Goal: Task Accomplishment & Management: Complete application form

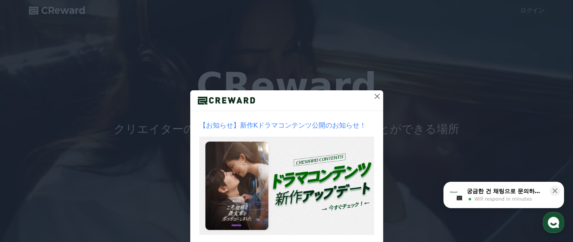
click at [375, 92] on icon at bounding box center [377, 96] width 9 height 9
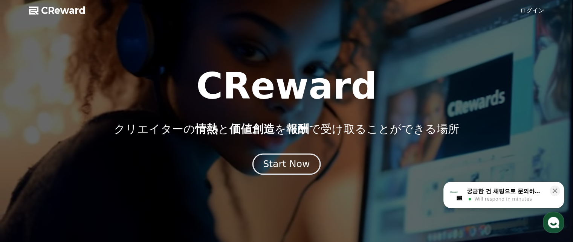
click at [296, 155] on button "Start Now" at bounding box center [286, 163] width 68 height 21
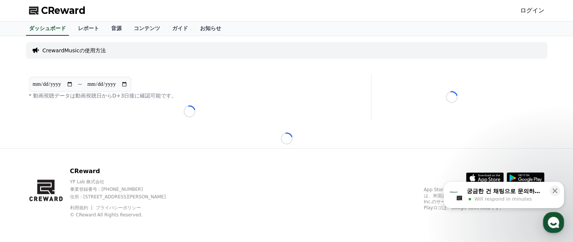
drag, startPoint x: 223, startPoint y: 46, endPoint x: 273, endPoint y: 41, distance: 50.8
click at [273, 41] on div "CrewardMusicの使用方法" at bounding box center [286, 50] width 521 height 23
click at [96, 52] on p "CrewardMusicの使用方法" at bounding box center [74, 51] width 63 height 8
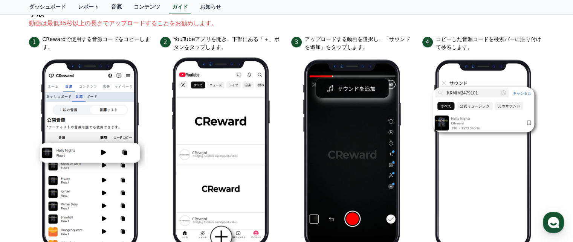
scroll to position [112, 0]
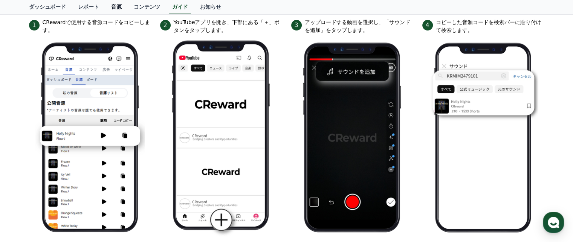
click at [105, 8] on link "音源" at bounding box center [116, 7] width 23 height 14
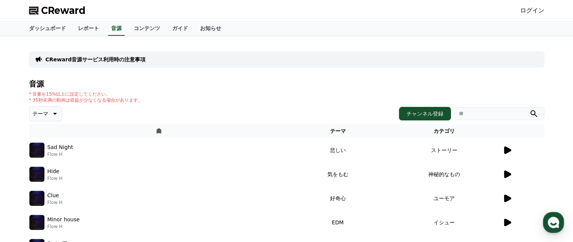
click at [511, 150] on icon at bounding box center [507, 151] width 7 height 8
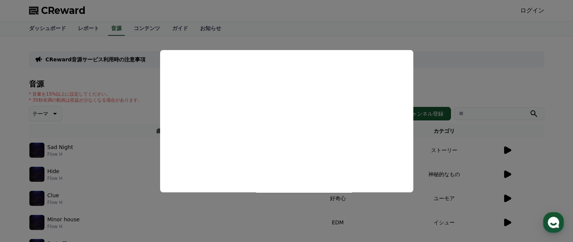
click at [468, 71] on button "close modal" at bounding box center [286, 121] width 573 height 242
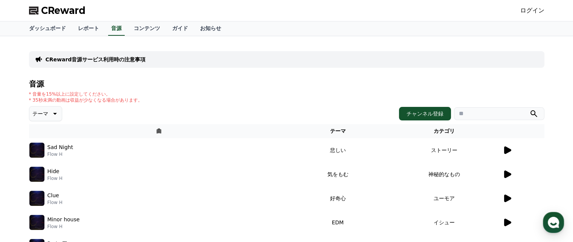
click at [53, 146] on p "Sad Night" at bounding box center [60, 148] width 26 height 8
click at [429, 118] on button "チャンネル登録" at bounding box center [425, 114] width 52 height 14
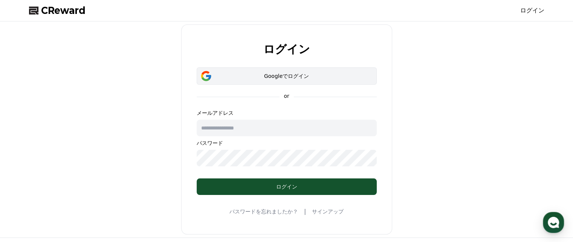
click at [299, 73] on div "Googleでログイン" at bounding box center [287, 76] width 158 height 8
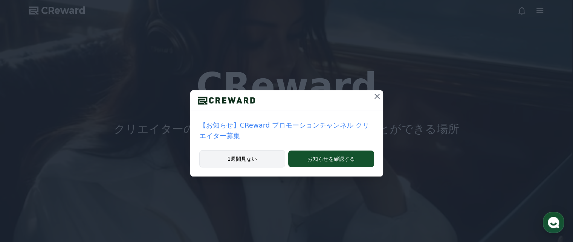
click at [260, 150] on button "1週間見ない" at bounding box center [242, 158] width 86 height 17
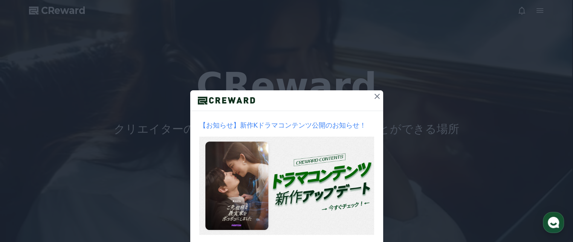
click at [374, 95] on icon at bounding box center [377, 96] width 9 height 9
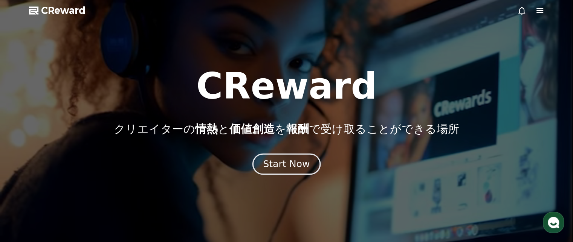
click at [296, 163] on div "Start Now" at bounding box center [286, 164] width 47 height 13
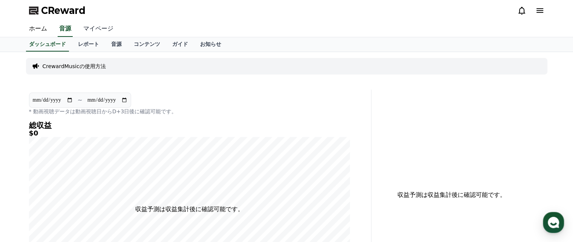
click at [98, 33] on link "マイページ" at bounding box center [98, 29] width 42 height 16
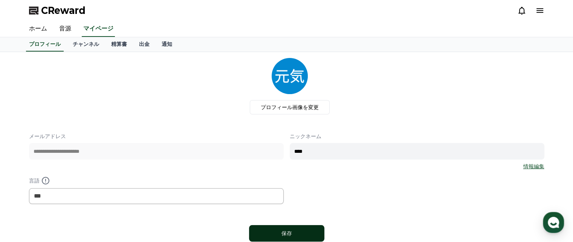
click at [297, 231] on div "保存" at bounding box center [286, 234] width 45 height 8
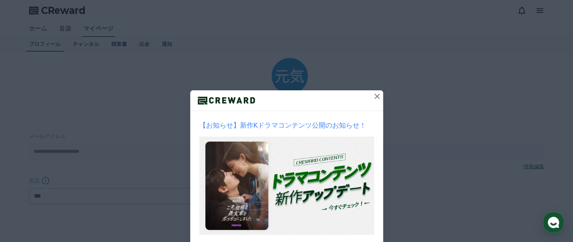
click at [373, 97] on icon at bounding box center [377, 96] width 9 height 9
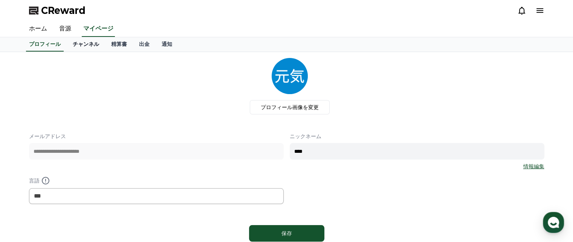
click at [77, 45] on link "チャンネル" at bounding box center [86, 44] width 38 height 14
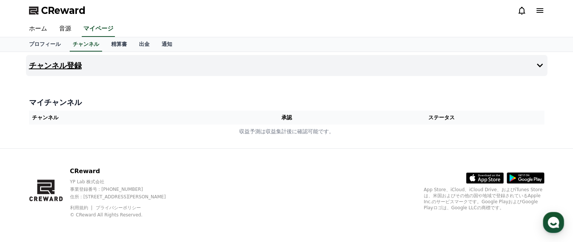
click at [69, 58] on button "チャンネル登録" at bounding box center [286, 65] width 521 height 21
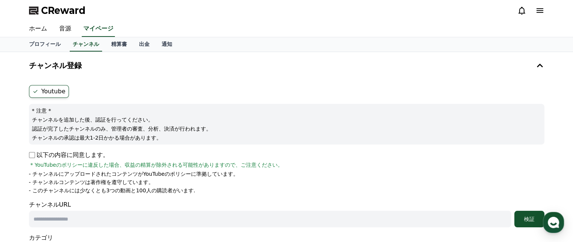
click at [128, 215] on input "text" at bounding box center [270, 219] width 482 height 17
click at [158, 215] on input "text" at bounding box center [270, 219] width 482 height 17
click at [44, 46] on link "プロフィール" at bounding box center [45, 44] width 44 height 14
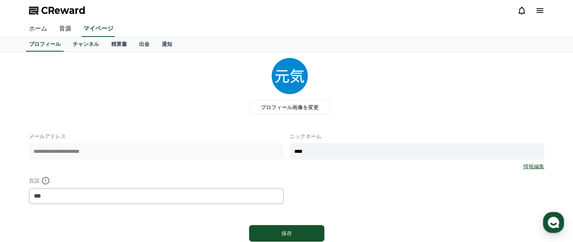
click at [40, 26] on link "ホーム" at bounding box center [38, 29] width 30 height 16
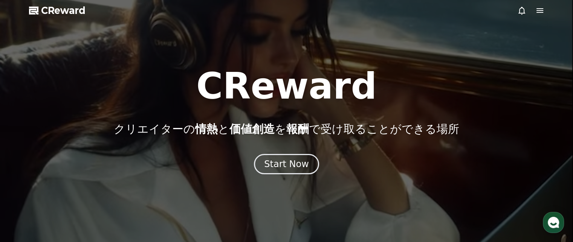
click at [40, 26] on div at bounding box center [286, 121] width 573 height 242
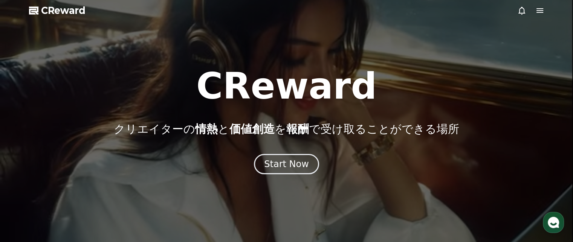
click at [51, 12] on span "CReward" at bounding box center [63, 11] width 44 height 12
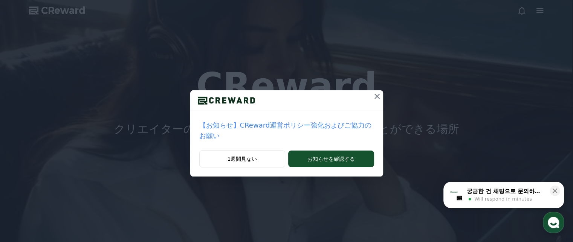
click at [373, 94] on icon at bounding box center [377, 96] width 9 height 9
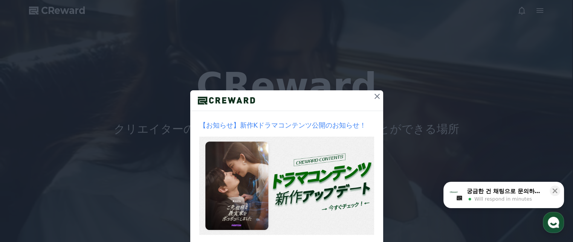
click at [375, 95] on icon at bounding box center [377, 96] width 9 height 9
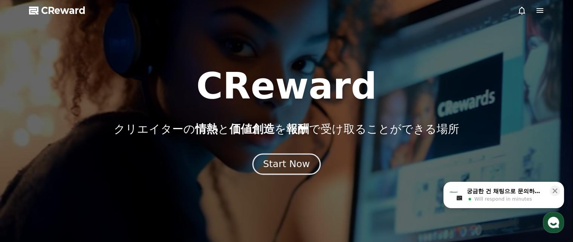
click at [296, 162] on div "Start Now" at bounding box center [286, 164] width 47 height 13
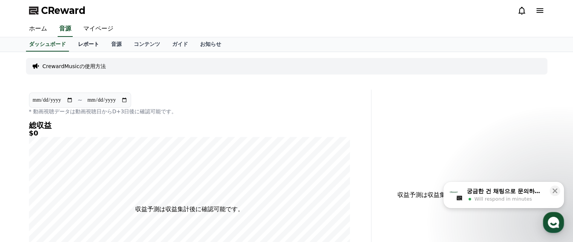
click at [73, 45] on link "レポート" at bounding box center [88, 44] width 33 height 14
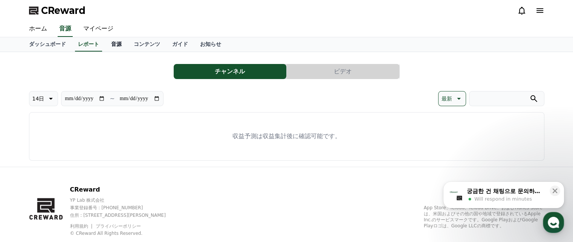
click at [105, 43] on link "音源" at bounding box center [116, 44] width 23 height 14
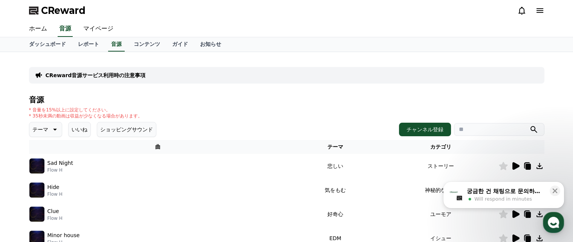
click at [524, 165] on icon at bounding box center [527, 166] width 9 height 9
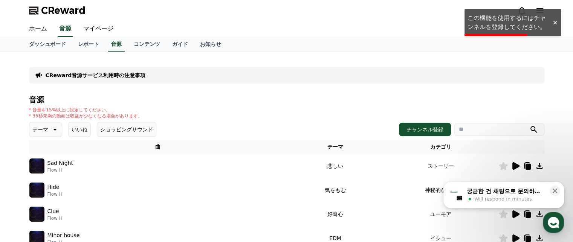
click at [524, 165] on icon at bounding box center [527, 166] width 9 height 9
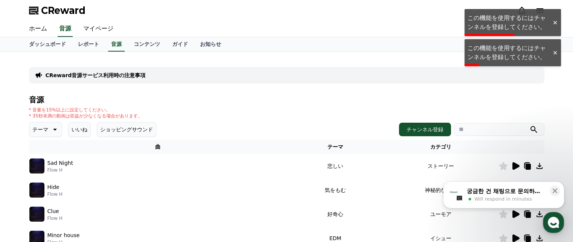
click at [540, 166] on icon at bounding box center [539, 166] width 9 height 9
click at [212, 17] on div "CReward" at bounding box center [286, 10] width 527 height 21
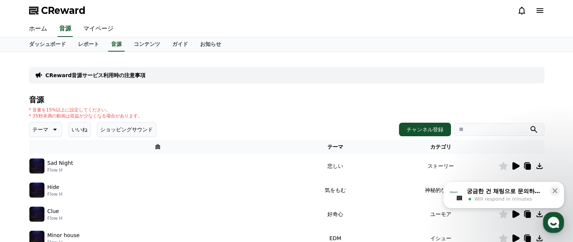
click at [538, 10] on icon at bounding box center [539, 10] width 7 height 5
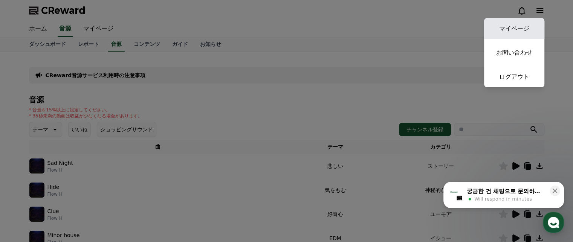
click at [519, 26] on link "マイページ" at bounding box center [514, 28] width 60 height 21
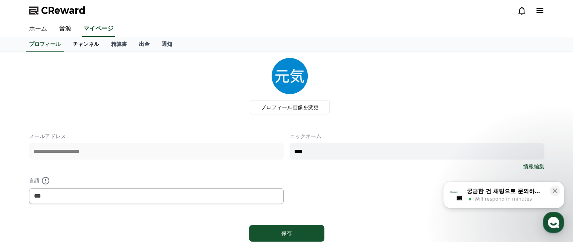
click at [76, 43] on link "チャンネル" at bounding box center [86, 44] width 38 height 14
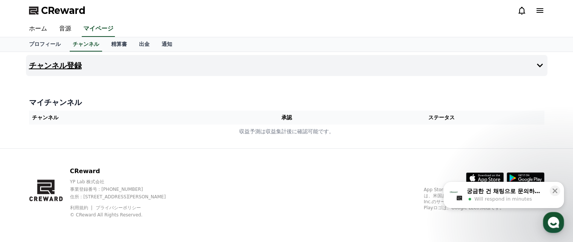
click at [93, 66] on button "チャンネル登録" at bounding box center [286, 65] width 521 height 21
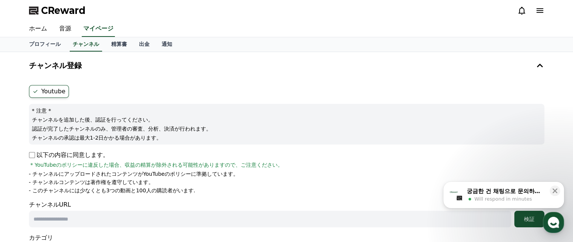
click at [50, 155] on p "以下の内容に同意します。" at bounding box center [69, 155] width 80 height 9
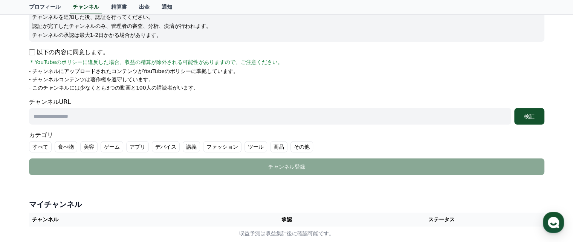
scroll to position [116, 0]
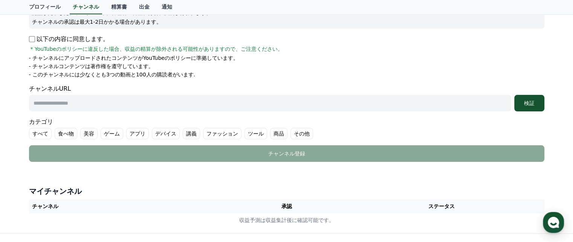
click at [407, 99] on input "text" at bounding box center [270, 103] width 482 height 17
click at [342, 104] on input "text" at bounding box center [270, 103] width 482 height 17
paste input "**********"
type input "**********"
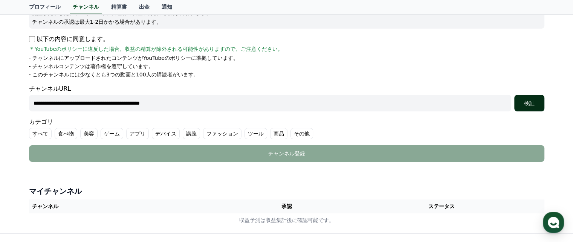
drag, startPoint x: 512, startPoint y: 101, endPoint x: 522, endPoint y: 103, distance: 9.7
click at [522, 103] on div "**********" at bounding box center [286, 103] width 515 height 17
click at [523, 104] on div "検証" at bounding box center [529, 103] width 24 height 8
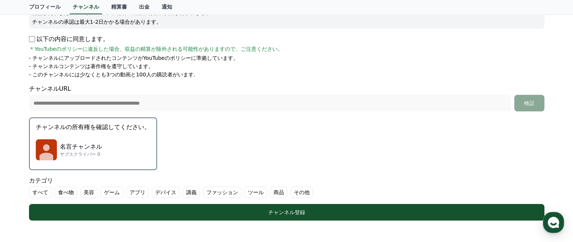
click at [183, 189] on label "講義" at bounding box center [191, 192] width 17 height 11
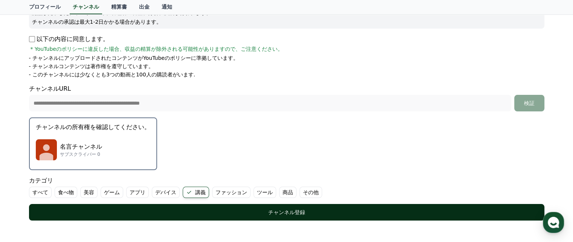
click at [269, 209] on div "チャンネル登録" at bounding box center [286, 213] width 485 height 8
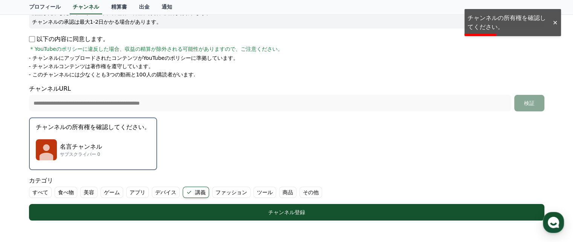
click at [100, 131] on button "チャンネルの所有権を確認してください。 名言チャンネル サブスクライバー 0" at bounding box center [93, 144] width 128 height 53
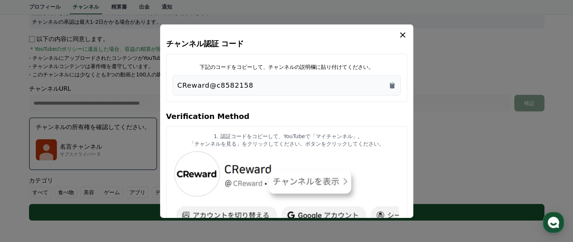
drag, startPoint x: 335, startPoint y: 48, endPoint x: 313, endPoint y: 79, distance: 37.1
copy div "ください。 CReward@c8582158"
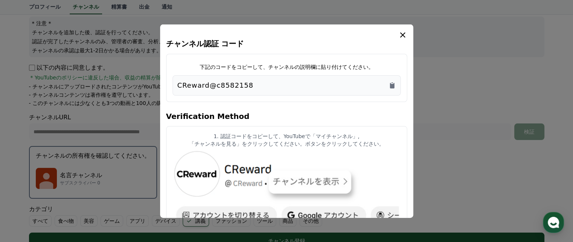
scroll to position [81, 0]
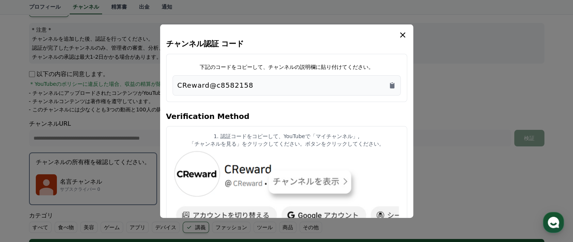
drag, startPoint x: 391, startPoint y: 136, endPoint x: 399, endPoint y: 123, distance: 15.2
click at [400, 36] on icon "modal" at bounding box center [402, 34] width 9 height 9
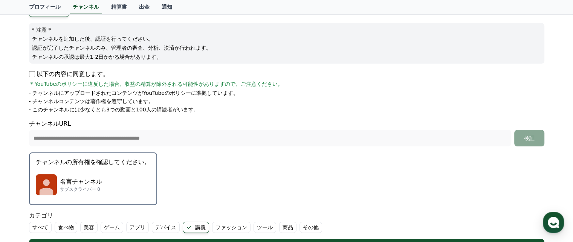
click at [573, 104] on div "**********" at bounding box center [286, 149] width 573 height 356
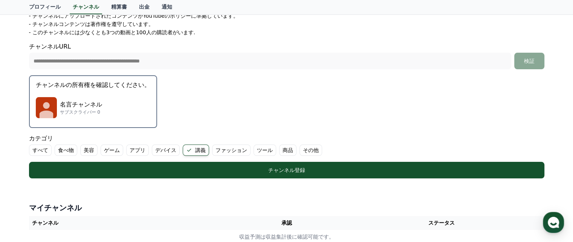
scroll to position [179, 0]
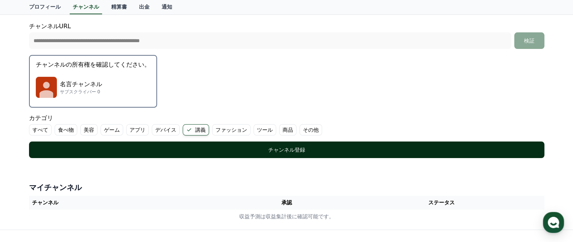
click at [481, 152] on div "チャンネル登録" at bounding box center [286, 150] width 485 height 8
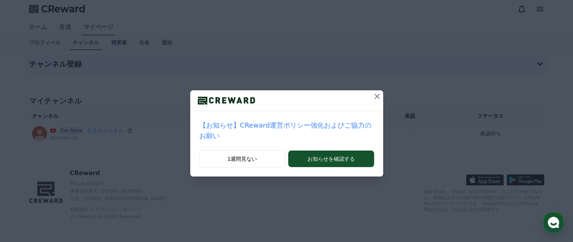
click at [373, 96] on icon at bounding box center [377, 96] width 9 height 9
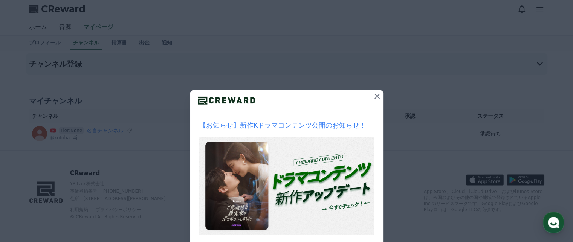
click at [371, 96] on button at bounding box center [377, 96] width 12 height 12
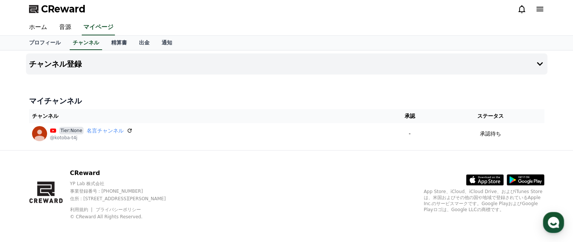
drag, startPoint x: 148, startPoint y: 135, endPoint x: 171, endPoint y: 121, distance: 27.9
click at [171, 121] on table "チャンネル 承認 ステータス Tier:None 名言チャンネル @kotoba-t4j - 承認待ち" at bounding box center [286, 126] width 515 height 35
